Goal: Find specific fact: Find specific fact

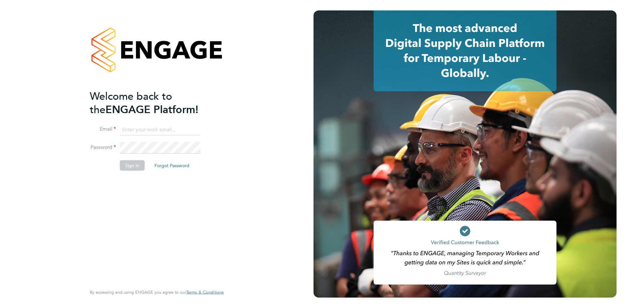
type input "arek.roziewicz@mclarenresourcing.co.uk"
click at [126, 166] on button "Sign In" at bounding box center [132, 166] width 25 height 10
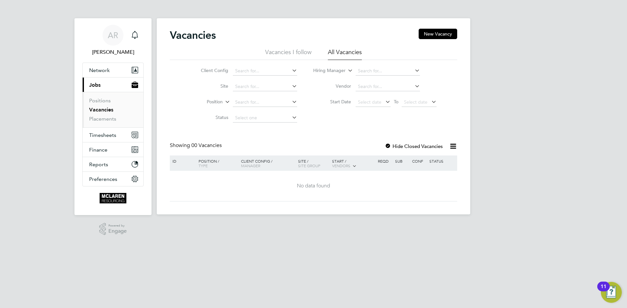
click at [124, 78] on button "Current page: Jobs" at bounding box center [113, 85] width 61 height 14
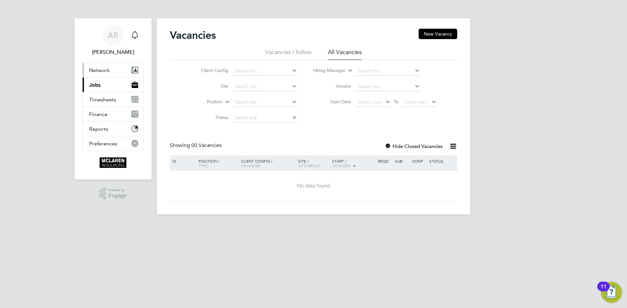
click at [116, 70] on button "Network" at bounding box center [113, 70] width 61 height 14
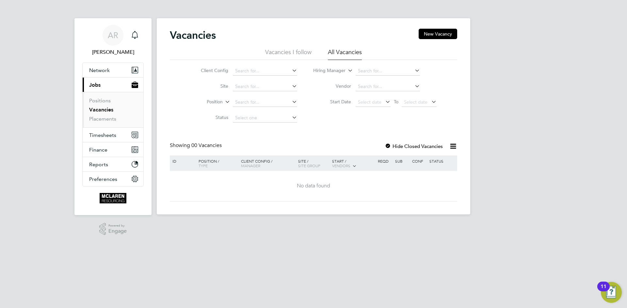
click at [102, 80] on button "Current page: Jobs" at bounding box center [113, 85] width 61 height 14
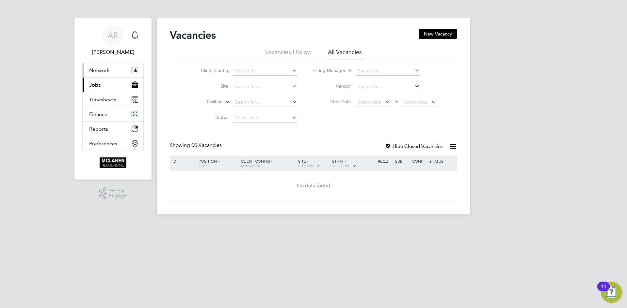
click at [102, 72] on span "Network" at bounding box center [99, 70] width 21 height 6
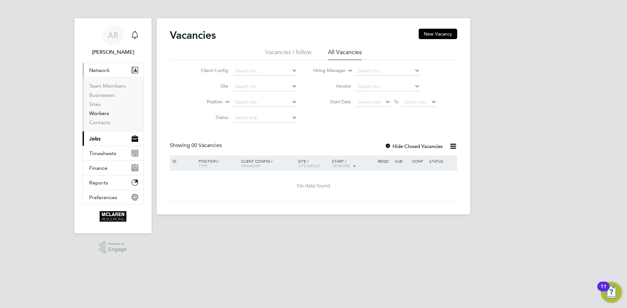
click at [97, 111] on link "Workers" at bounding box center [99, 113] width 20 height 6
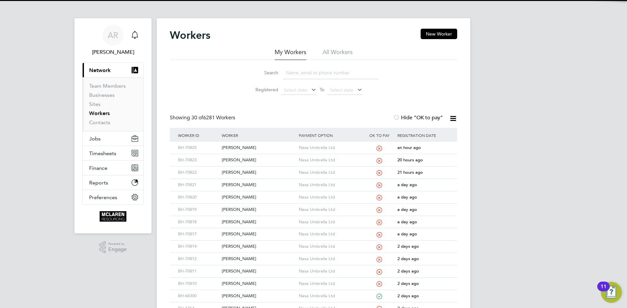
click at [298, 77] on input at bounding box center [330, 73] width 95 height 13
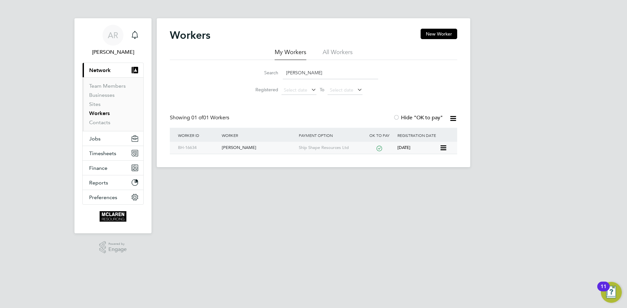
type input "george z"
click at [257, 148] on div "[PERSON_NAME]" at bounding box center [258, 148] width 77 height 12
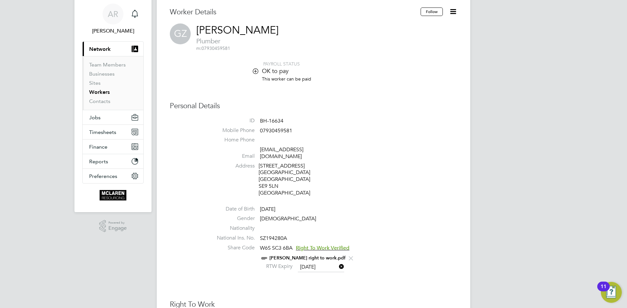
scroll to position [33, 0]
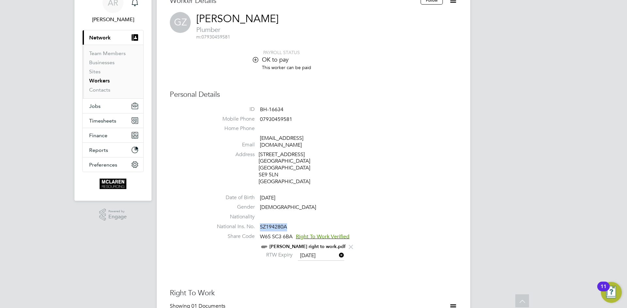
drag, startPoint x: 291, startPoint y: 219, endPoint x: 260, endPoint y: 220, distance: 31.0
click at [260, 224] on li "National Ins. No. SZ194280A" at bounding box center [333, 229] width 248 height 10
copy span "SZ194280A"
